Goal: Obtain resource: Obtain resource

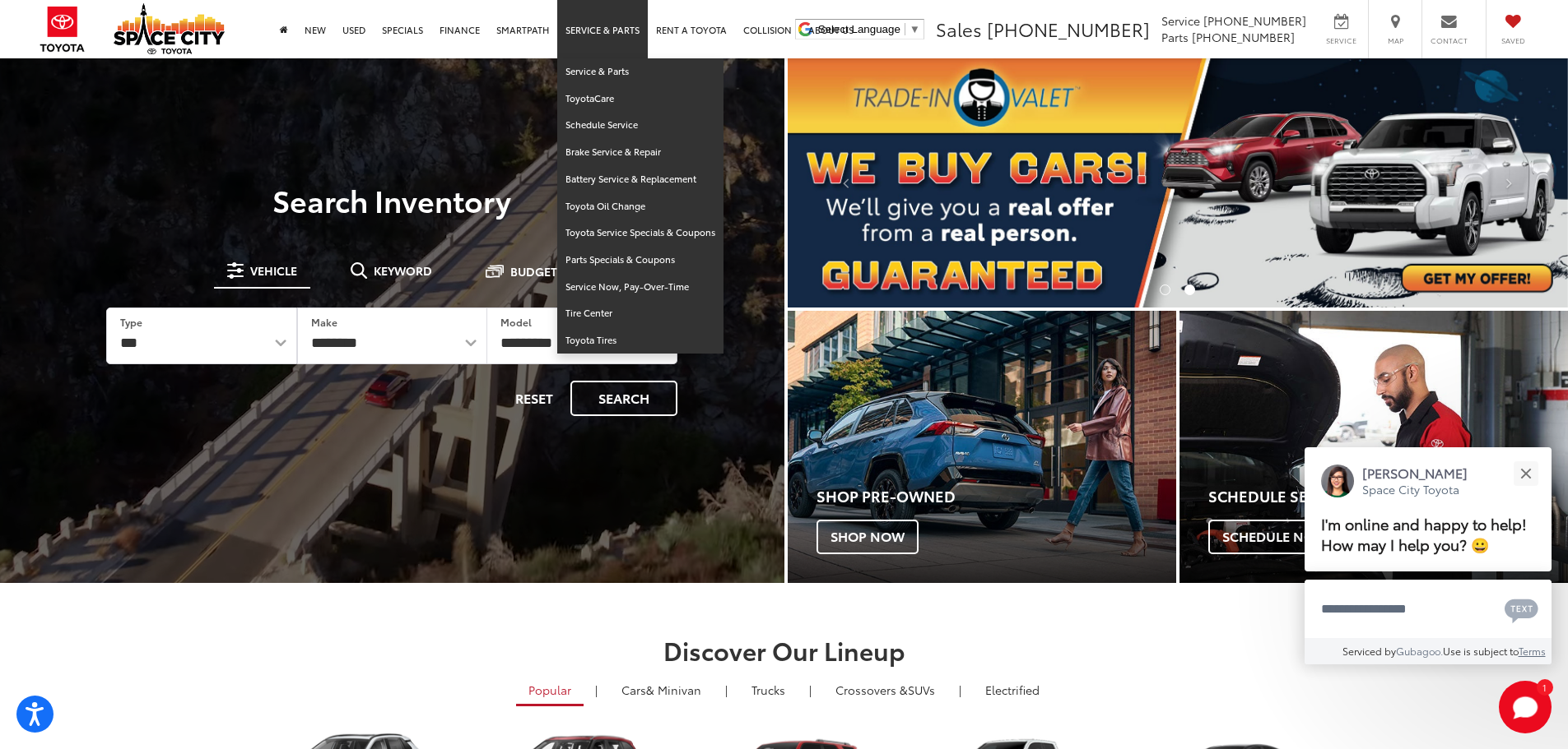
click at [605, 23] on link "Service & Parts" at bounding box center [602, 29] width 91 height 59
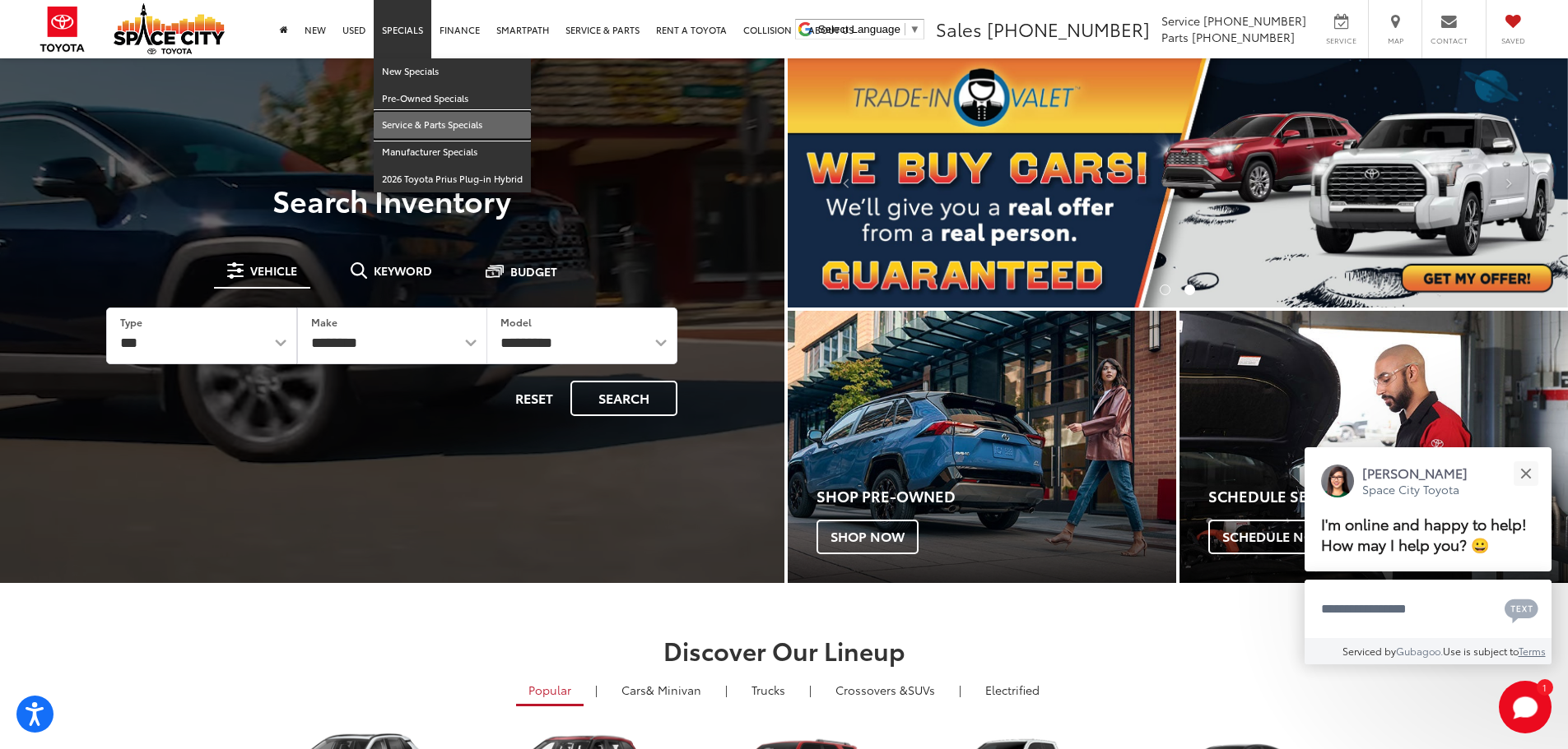
click at [439, 124] on link "Service & Parts Specials" at bounding box center [452, 125] width 157 height 27
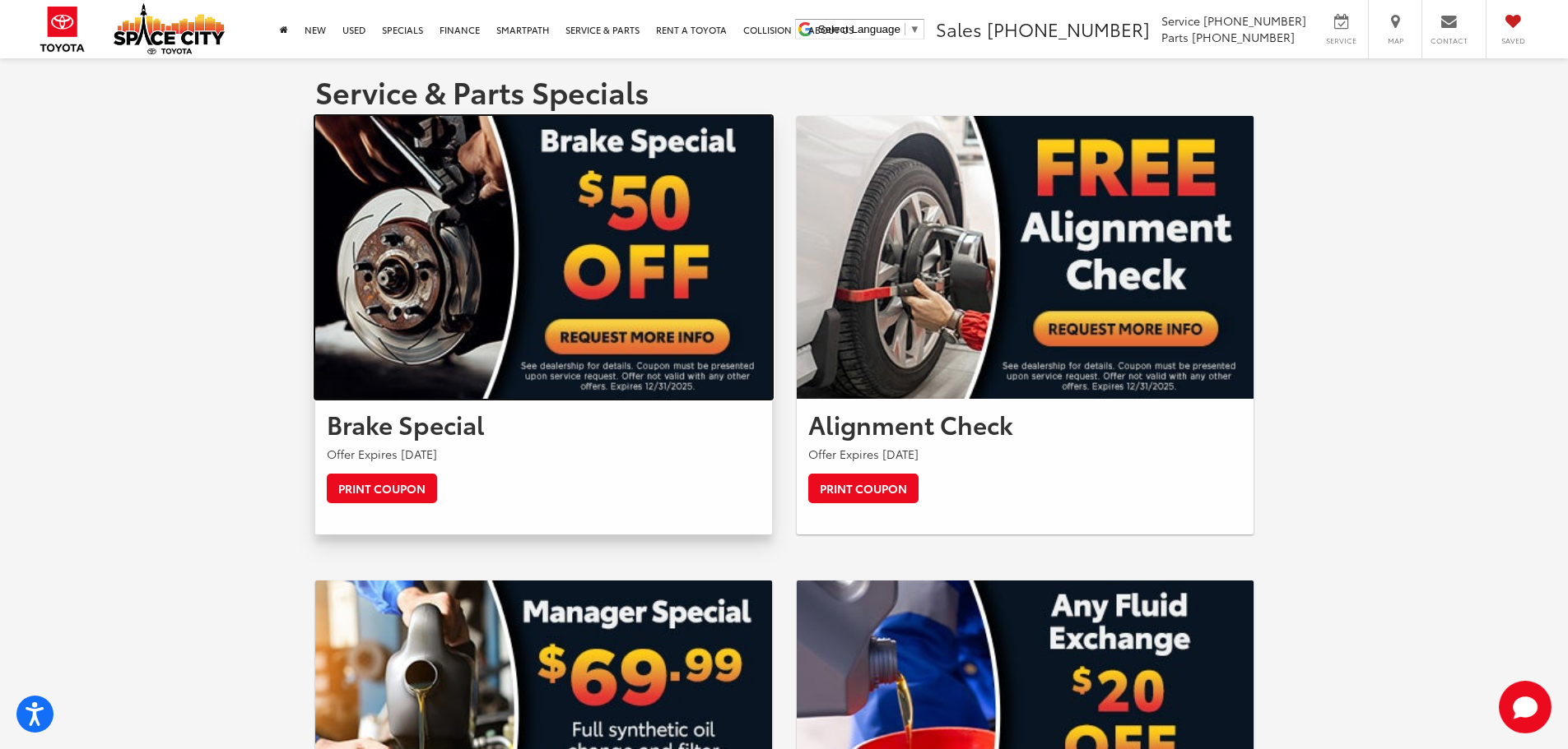
click at [550, 270] on img at bounding box center [543, 257] width 457 height 283
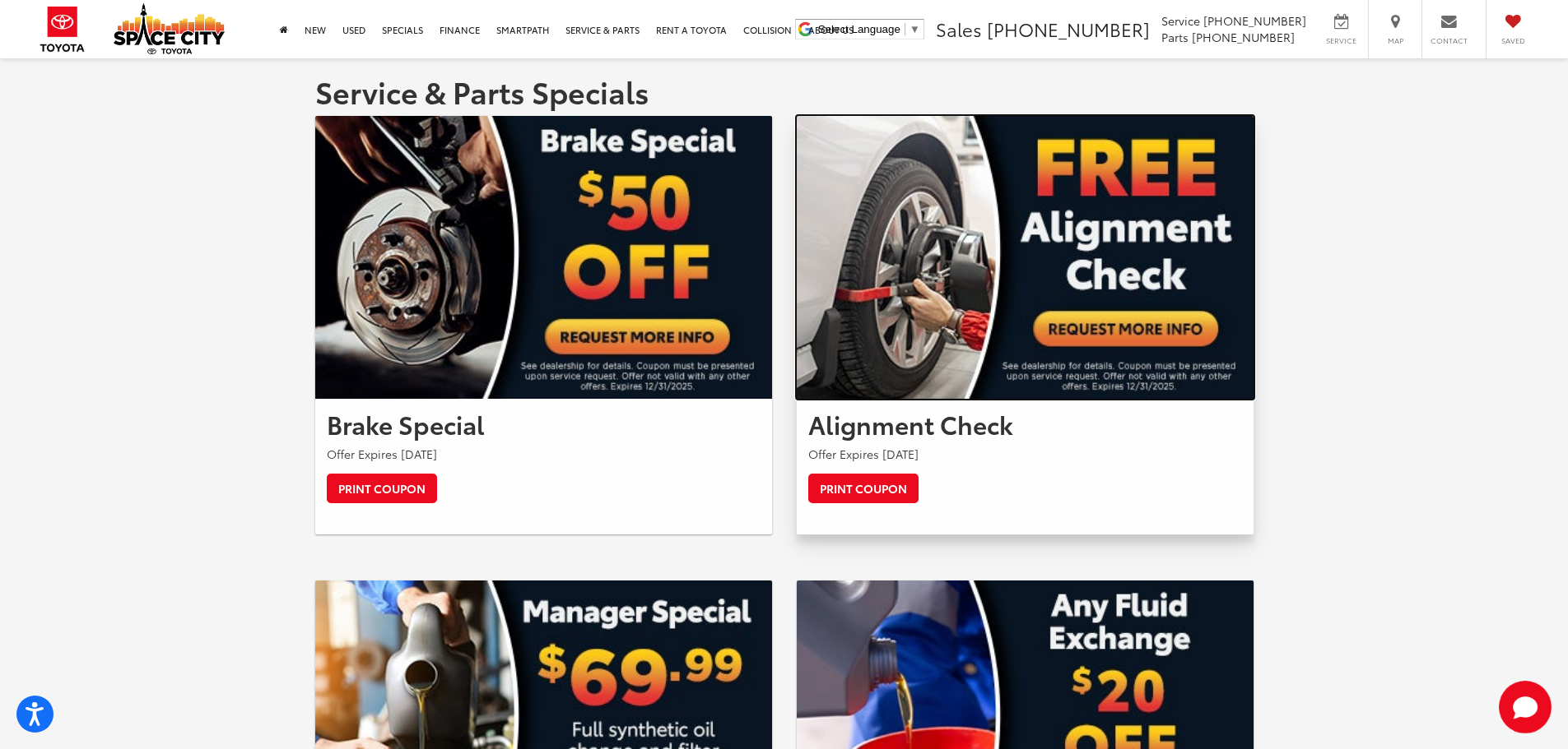
click at [1118, 326] on img at bounding box center [1025, 257] width 457 height 283
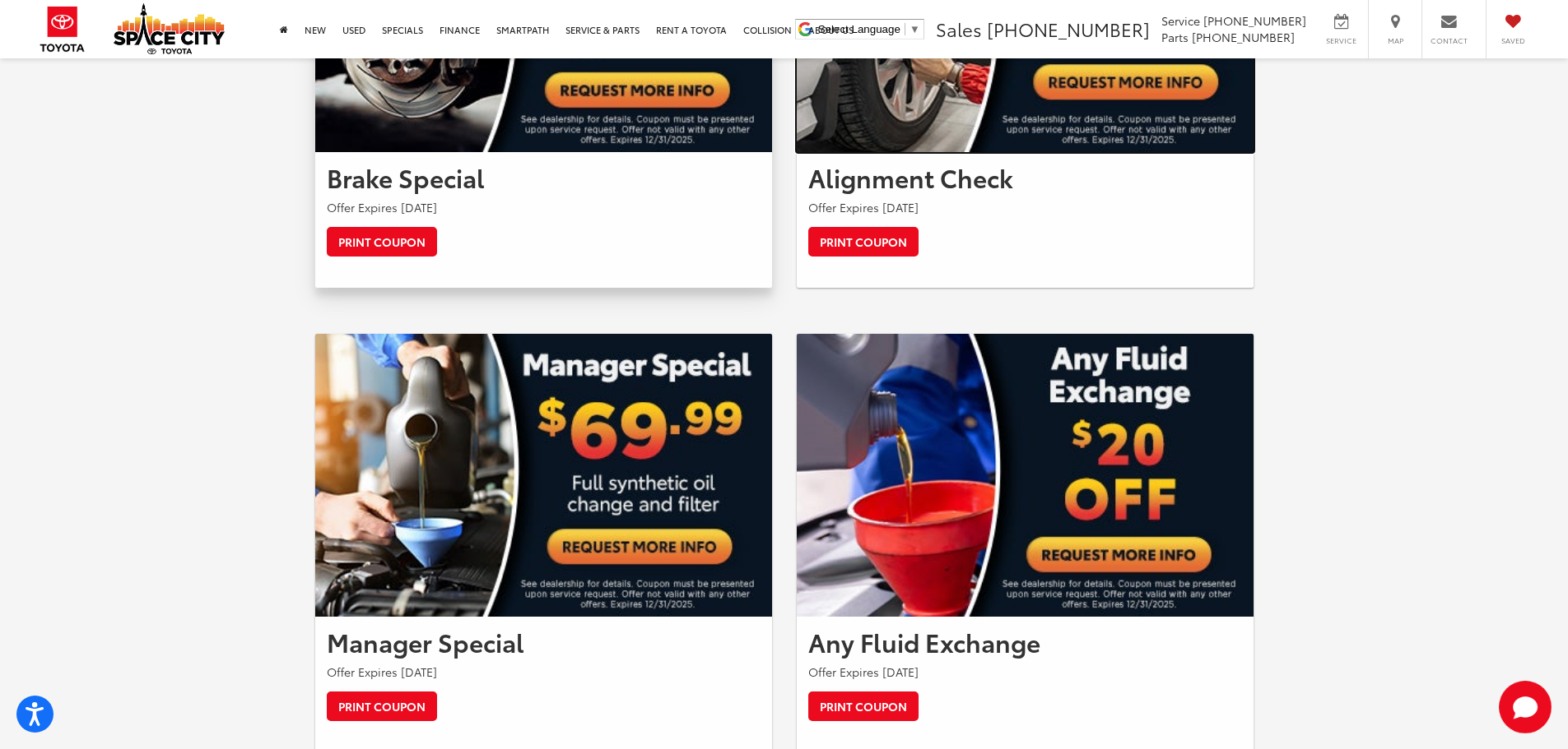
scroll to position [164, 0]
